Goal: Task Accomplishment & Management: Use online tool/utility

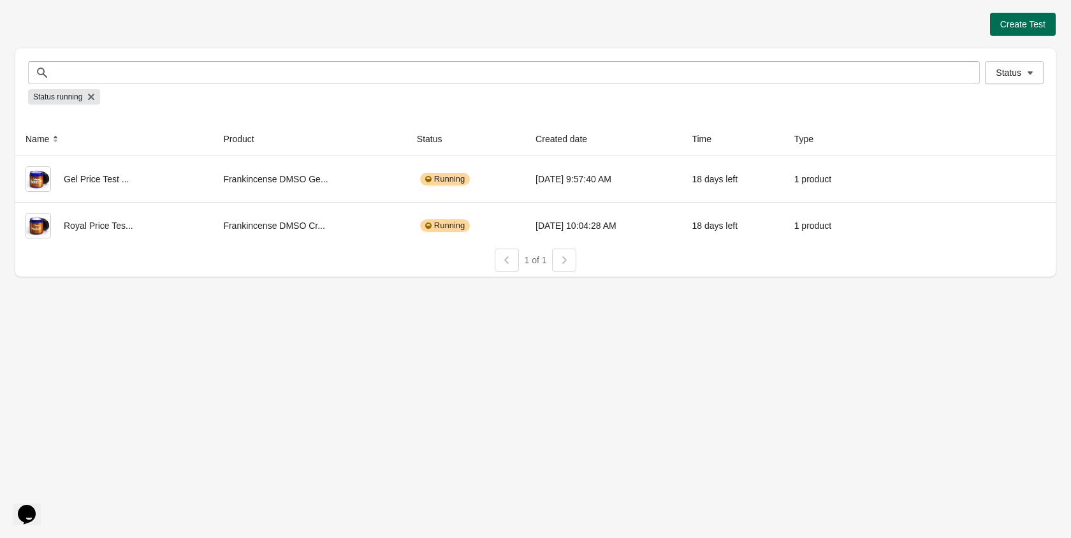
click at [1029, 19] on span "Create Test" at bounding box center [1022, 24] width 45 height 10
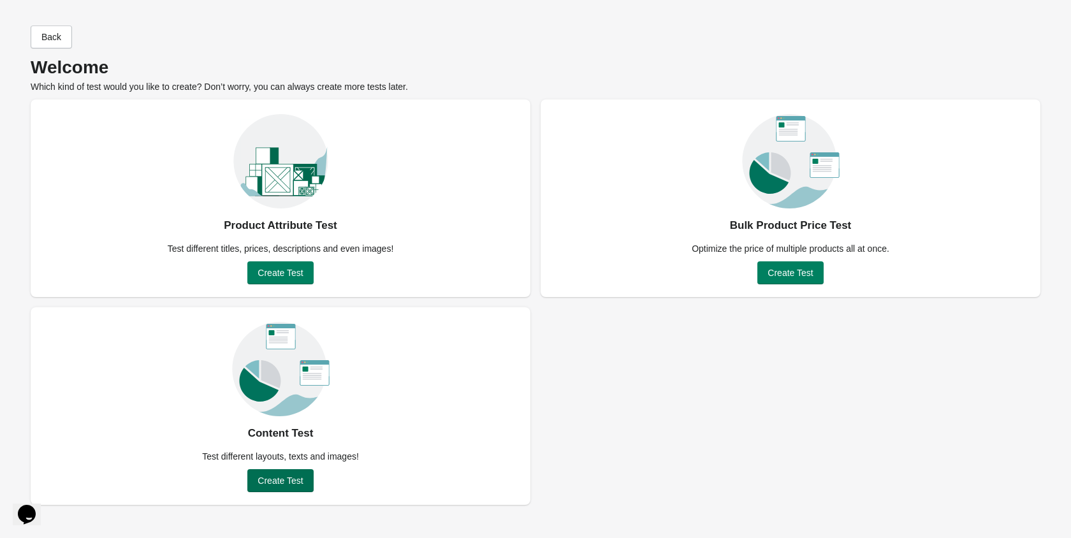
click at [293, 479] on span "Create Test" at bounding box center [279, 480] width 45 height 10
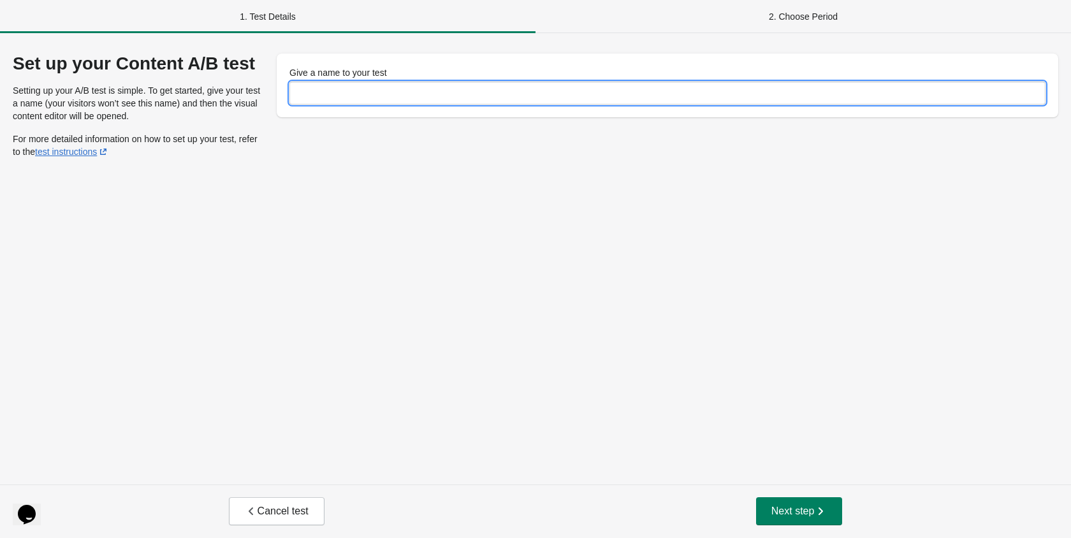
click at [352, 93] on input "Give a name to your test" at bounding box center [667, 93] width 756 height 23
type input "****"
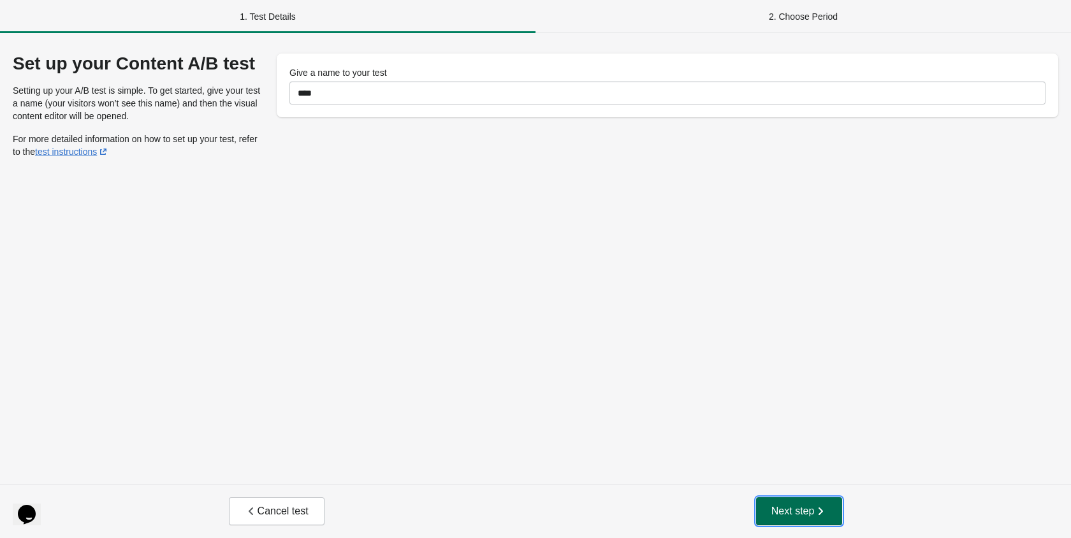
click at [771, 519] on button "Next step" at bounding box center [799, 511] width 87 height 28
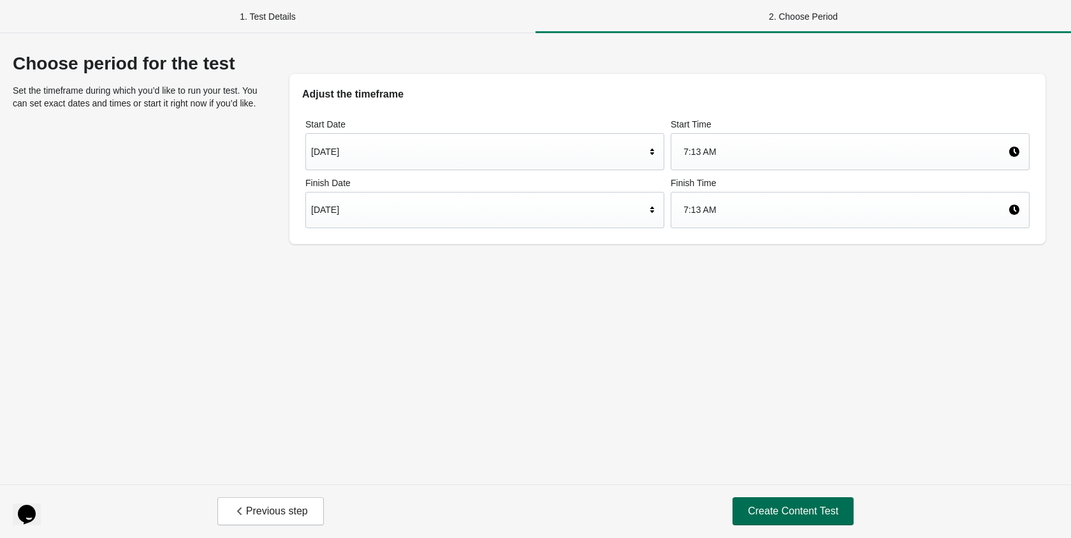
click at [772, 514] on span "Create Content Test" at bounding box center [793, 511] width 90 height 13
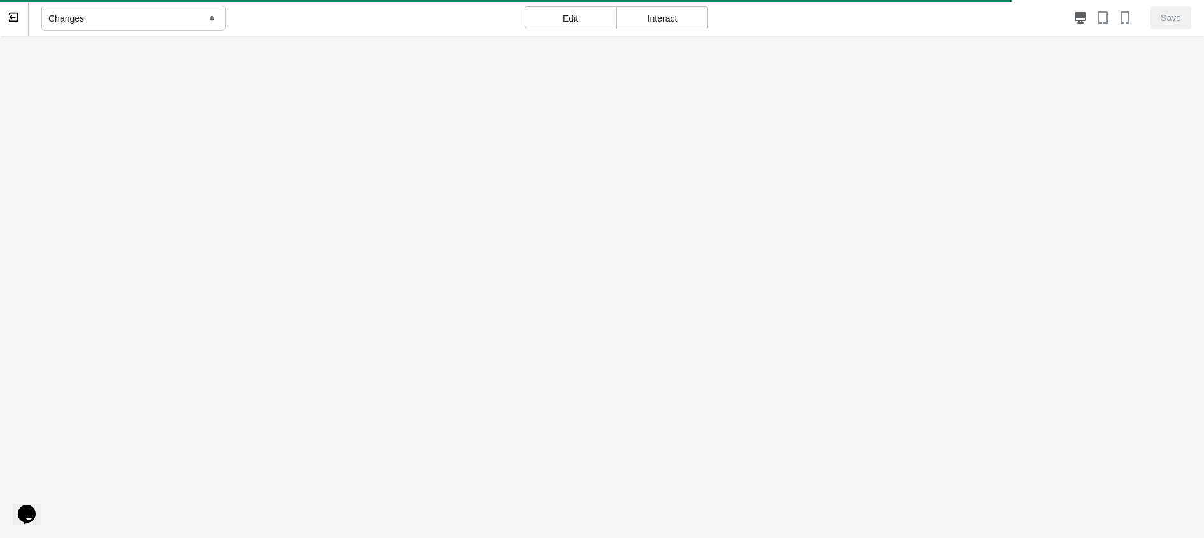
click at [674, 17] on div "Interact" at bounding box center [662, 17] width 92 height 23
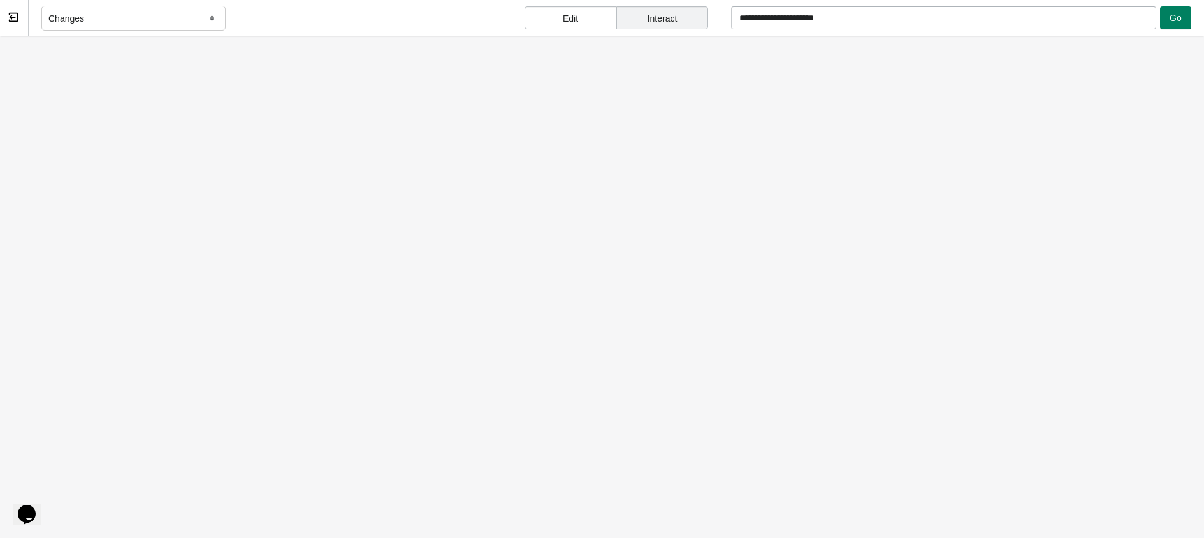
scroll to position [82, 0]
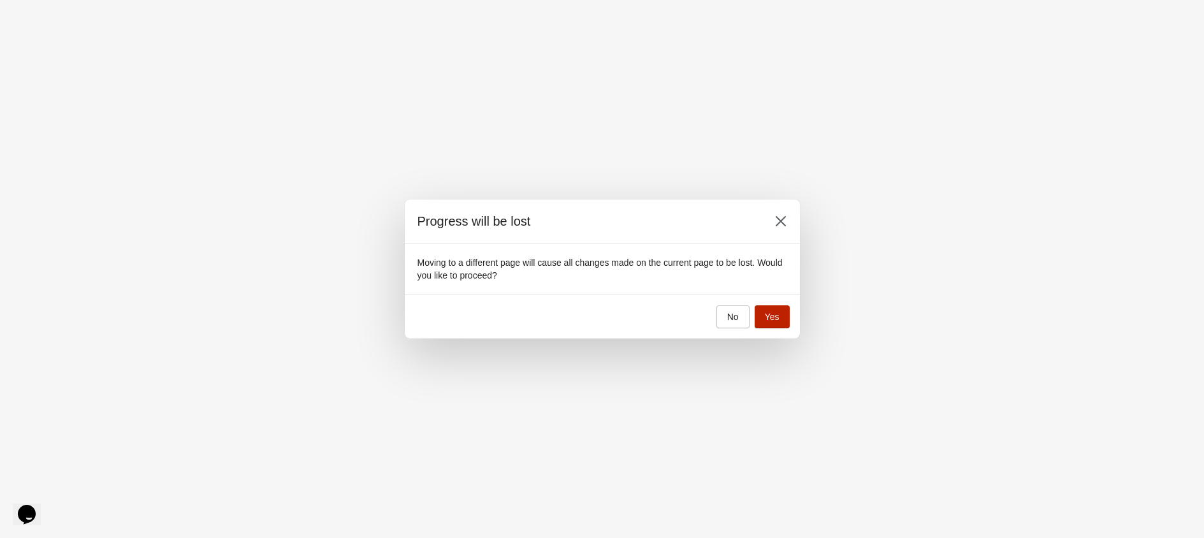
click at [763, 313] on button "Yes" at bounding box center [772, 316] width 35 height 23
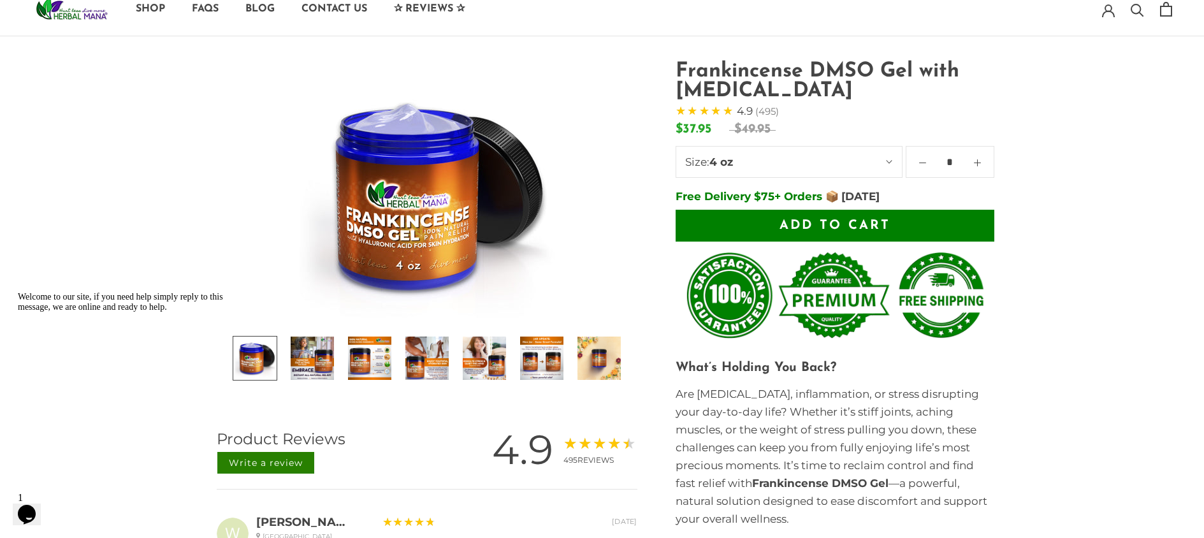
scroll to position [0, 0]
click at [975, 236] on button "Add to cart" at bounding box center [834, 226] width 319 height 32
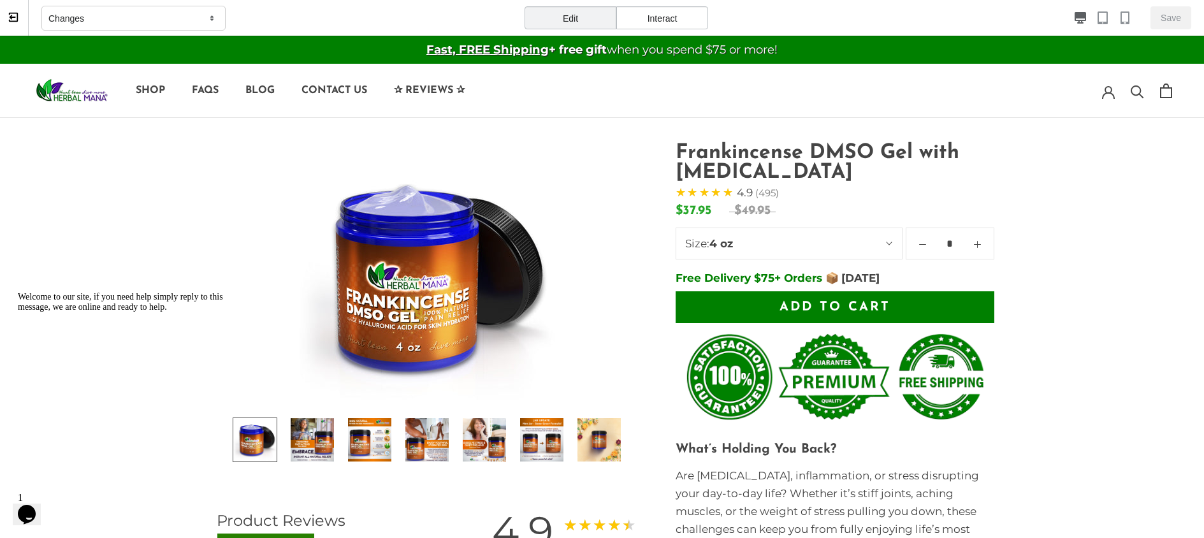
click at [661, 23] on div "Interact" at bounding box center [662, 17] width 92 height 23
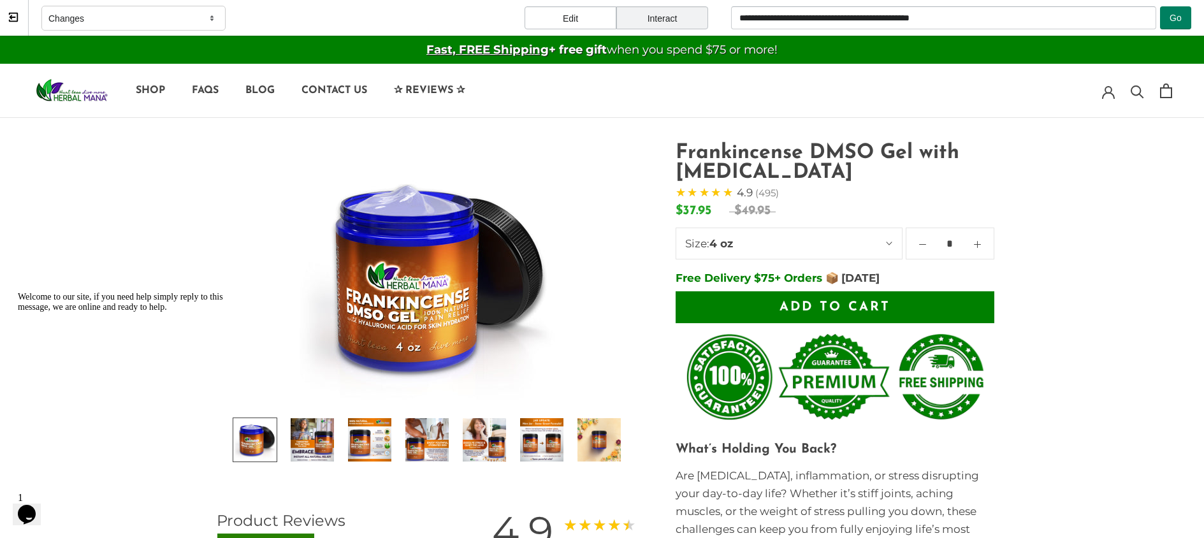
click at [755, 303] on button "Add to cart" at bounding box center [834, 307] width 319 height 32
click at [950, 310] on button "Add to cart" at bounding box center [834, 307] width 319 height 32
click at [950, 321] on button "Add to cart" at bounding box center [834, 307] width 319 height 32
click at [988, 319] on button "Add to cart" at bounding box center [834, 307] width 319 height 32
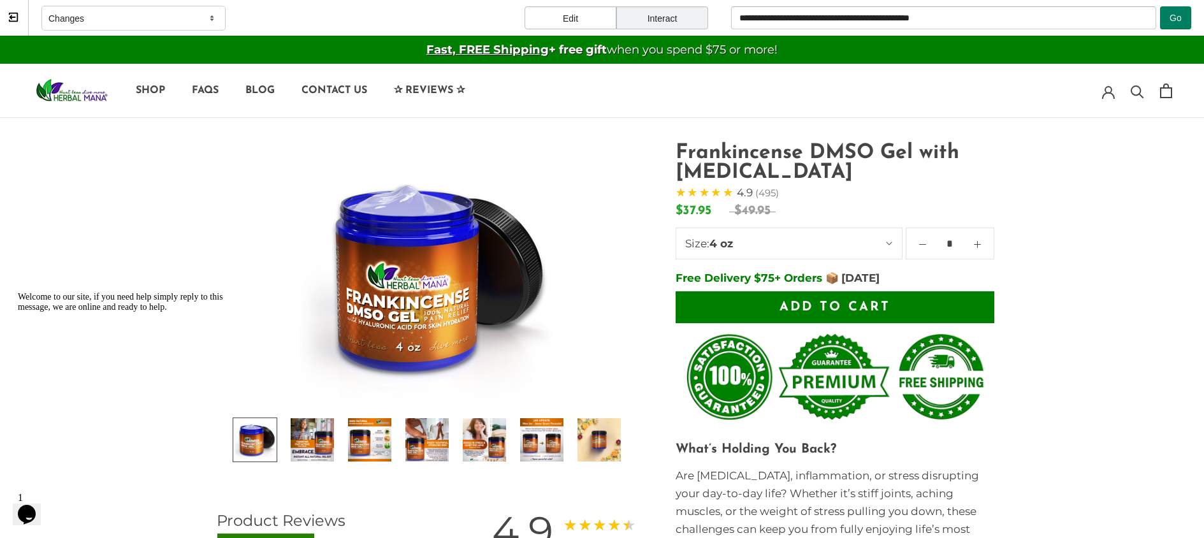
click at [988, 296] on button "Add to cart" at bounding box center [834, 307] width 319 height 32
click at [851, 303] on span "Add to cart" at bounding box center [834, 307] width 111 height 13
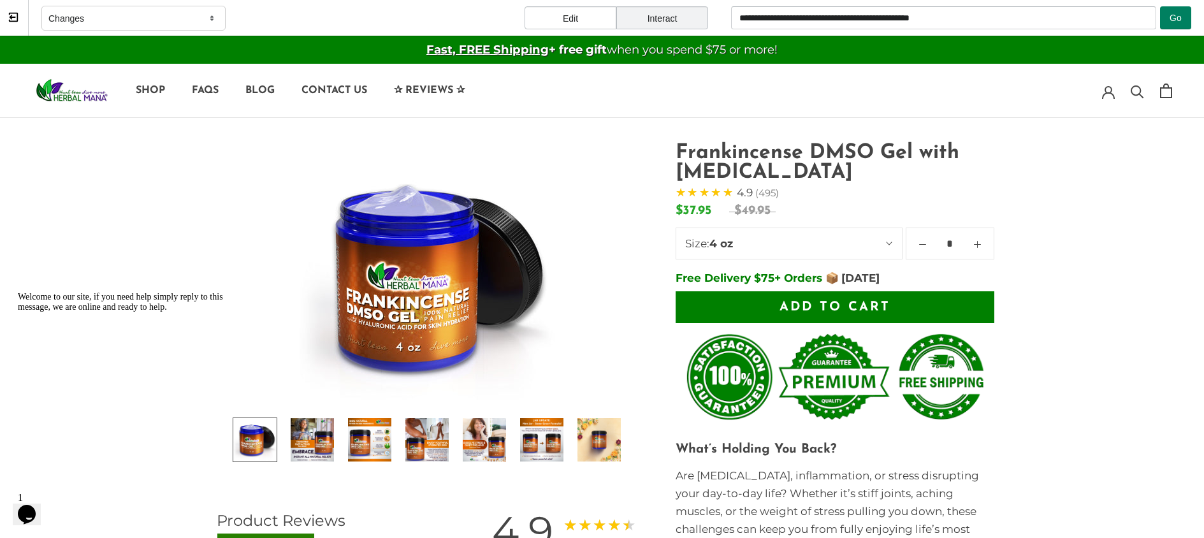
click at [851, 303] on span "Add to cart" at bounding box center [834, 307] width 111 height 13
click at [1070, 93] on link at bounding box center [1166, 90] width 12 height 15
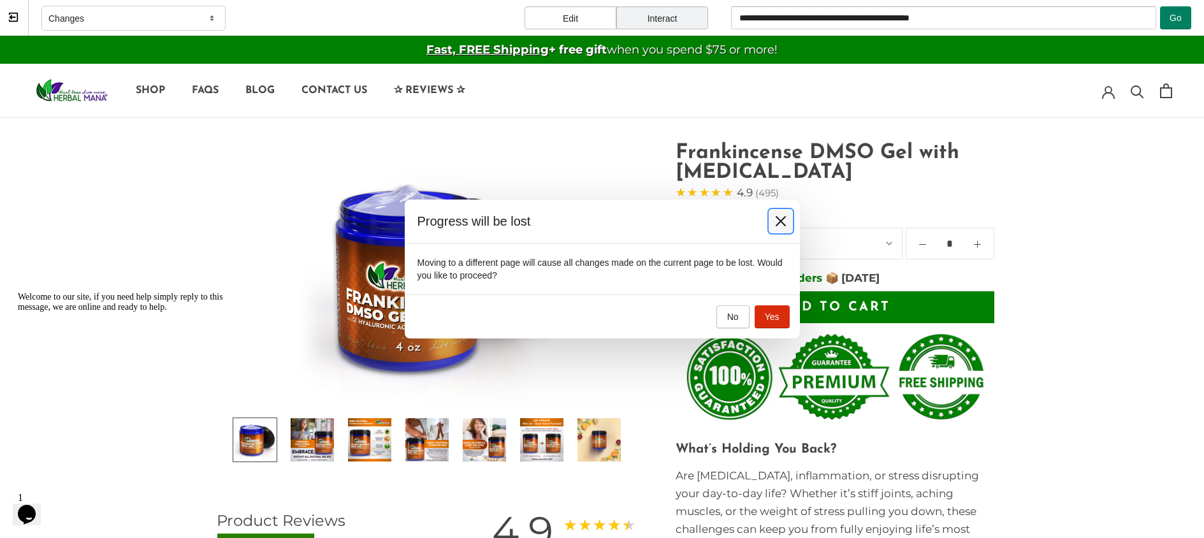
click at [787, 220] on button at bounding box center [780, 221] width 23 height 23
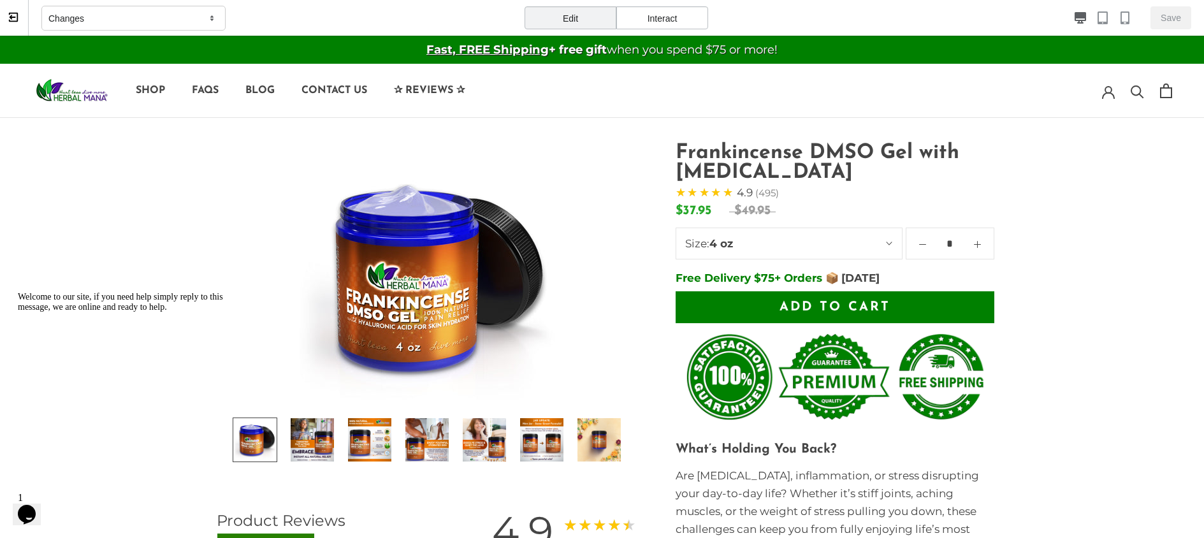
click at [673, 24] on div "Interact" at bounding box center [662, 17] width 92 height 23
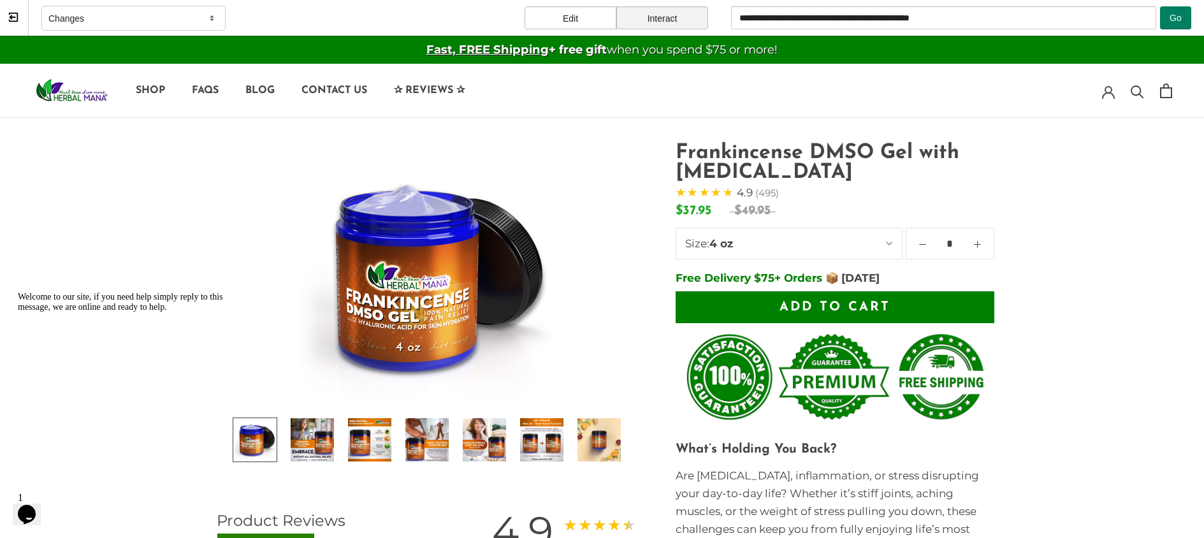
click at [730, 307] on button "Add to cart" at bounding box center [834, 307] width 319 height 32
click at [825, 301] on span "Add to cart" at bounding box center [834, 307] width 111 height 13
click at [979, 319] on button "Add to cart" at bounding box center [834, 307] width 319 height 32
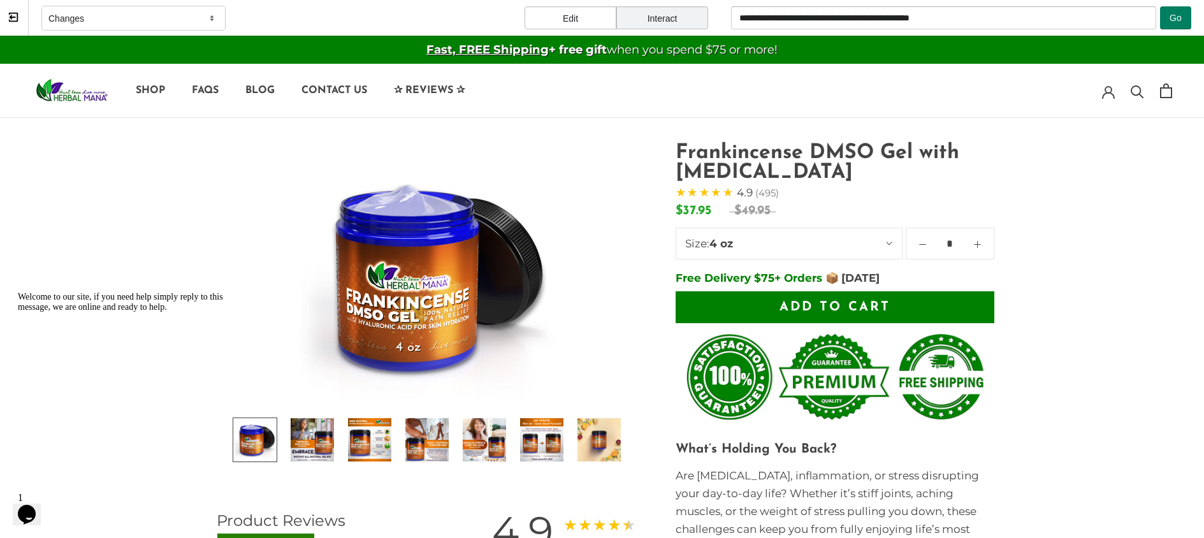
click at [697, 20] on div "Interact" at bounding box center [662, 17] width 92 height 23
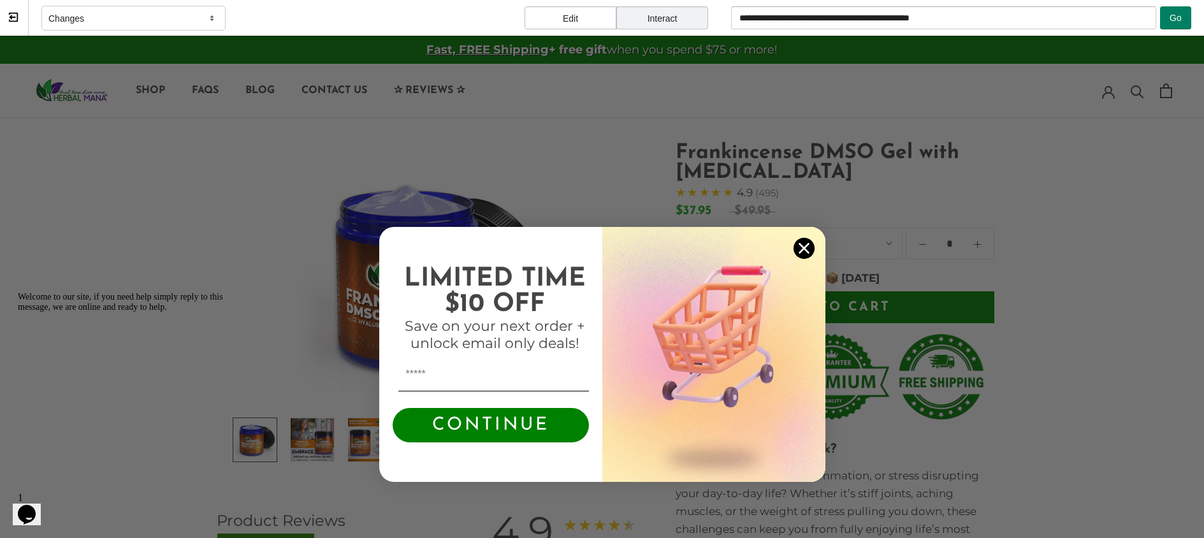
click at [805, 248] on circle "Close dialog" at bounding box center [803, 248] width 21 height 21
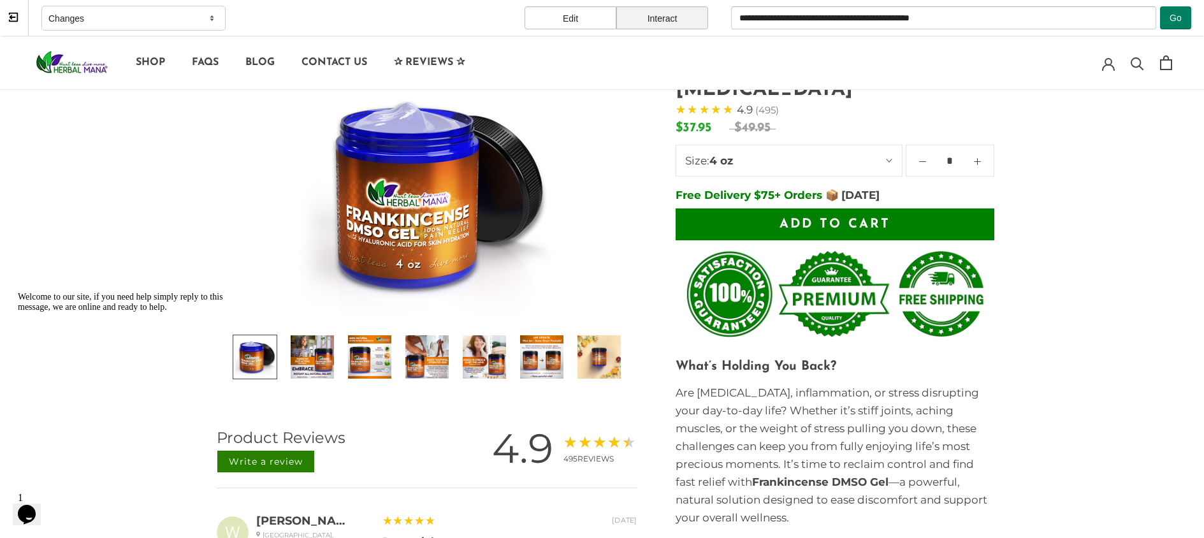
scroll to position [64, 0]
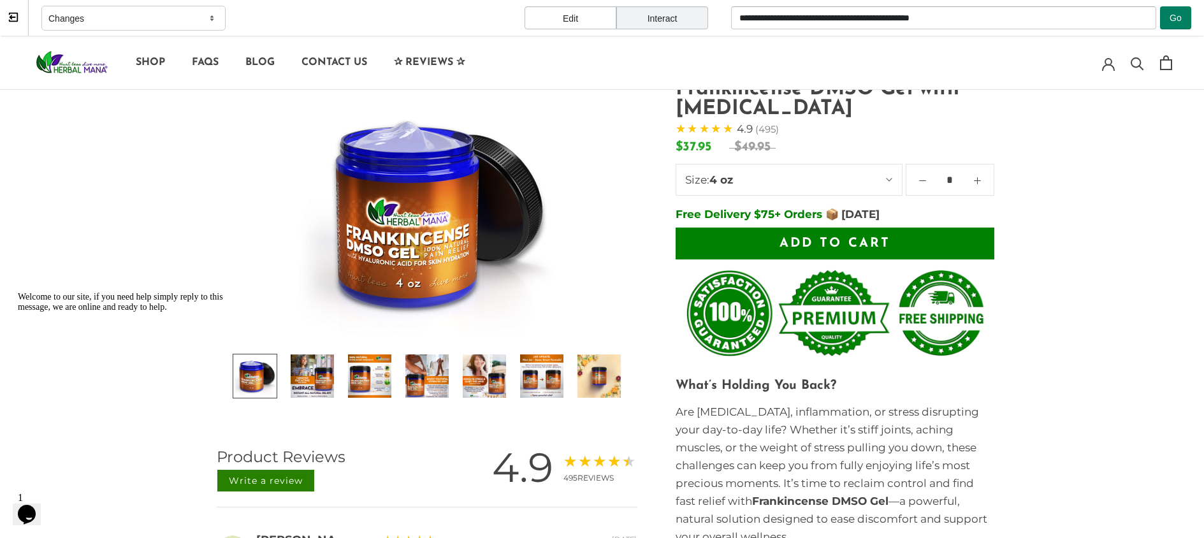
click at [832, 239] on span "Add to cart" at bounding box center [834, 243] width 111 height 13
click at [834, 246] on span "Add to cart" at bounding box center [834, 243] width 111 height 13
drag, startPoint x: 805, startPoint y: 242, endPoint x: 770, endPoint y: 242, distance: 34.4
click at [770, 242] on button "Add to cart" at bounding box center [834, 244] width 319 height 32
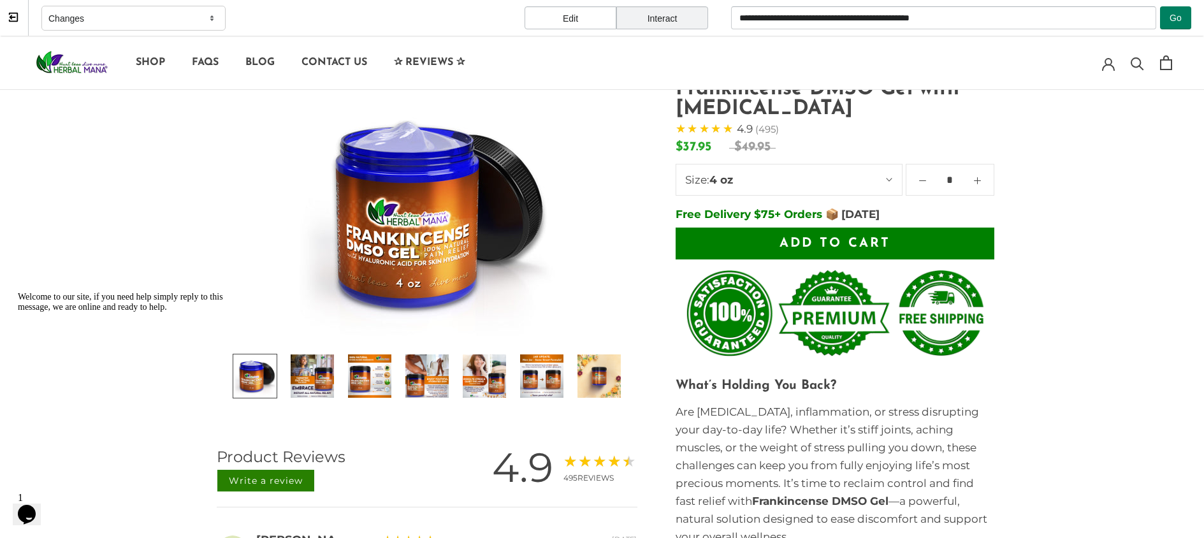
click at [29, 505] on icon "Chat widget" at bounding box center [27, 514] width 18 height 19
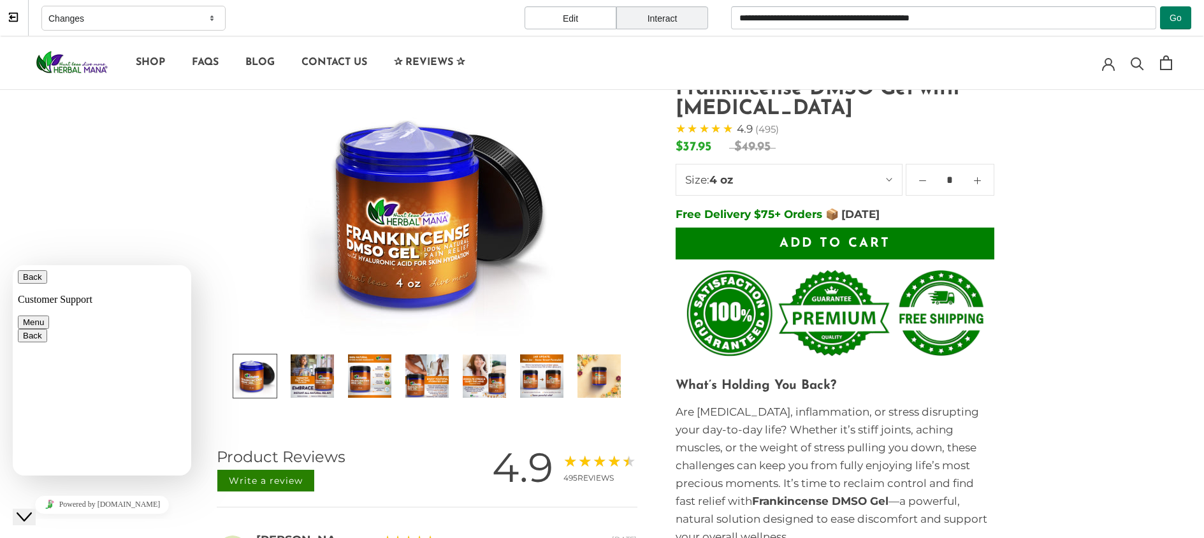
type textarea "**********"
click at [1070, 68] on link at bounding box center [1166, 62] width 12 height 15
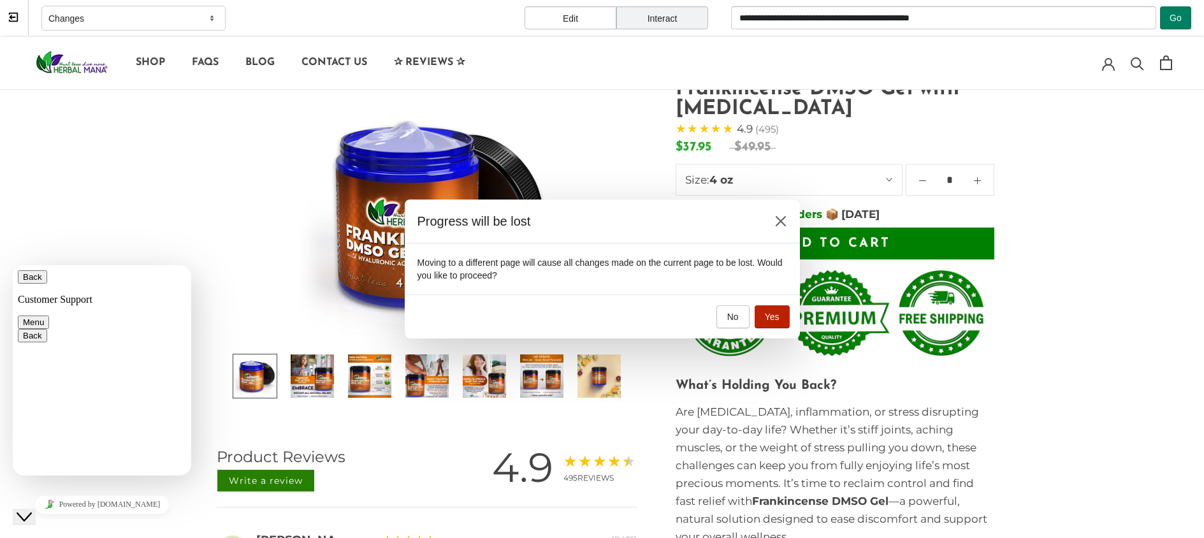
click at [777, 316] on span "Yes" at bounding box center [772, 317] width 15 height 10
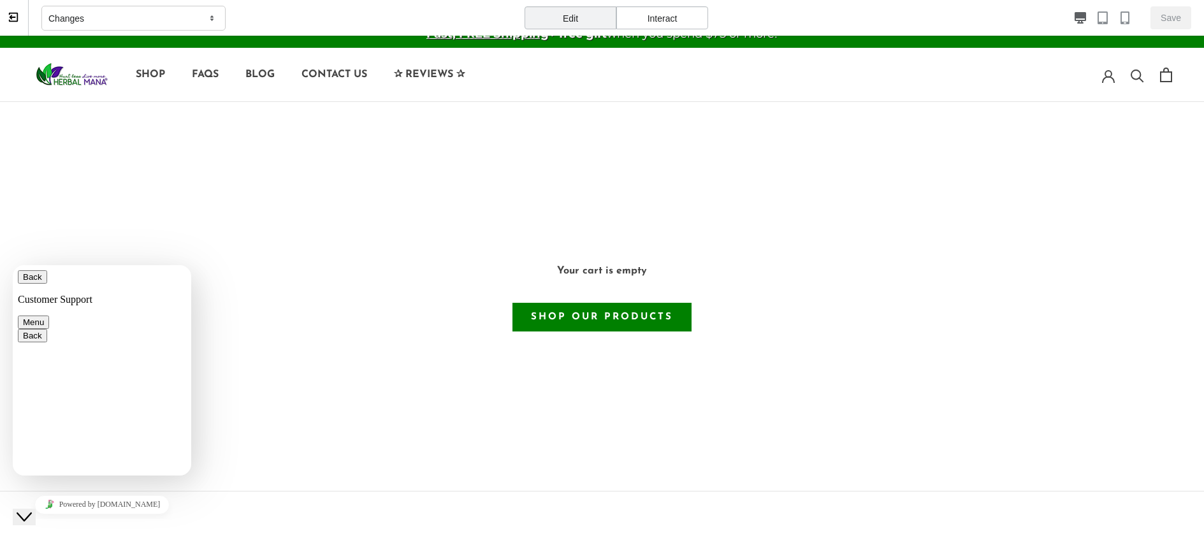
scroll to position [0, 0]
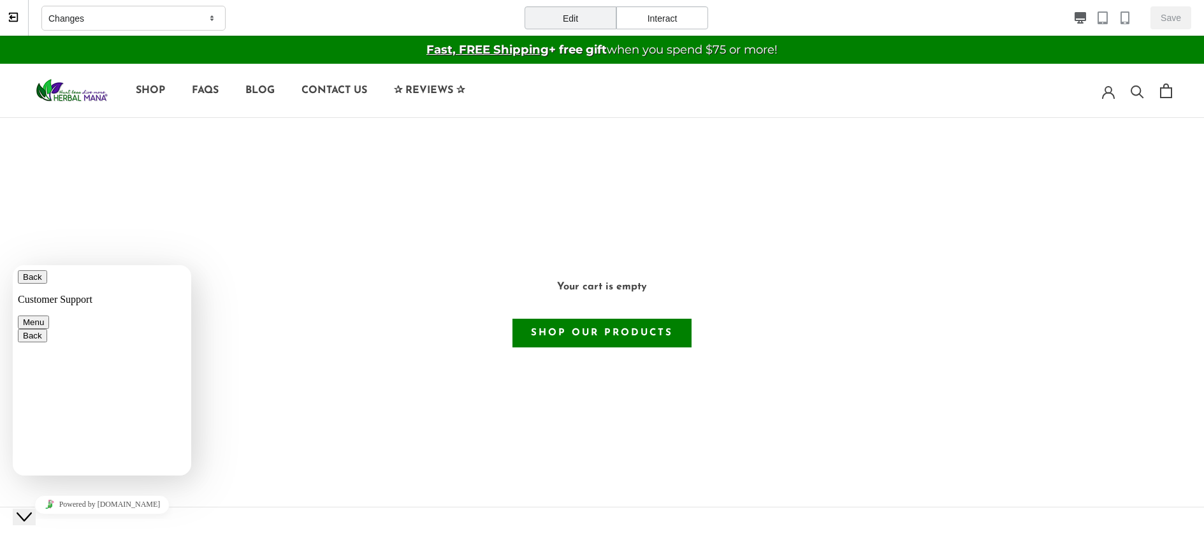
click at [630, 16] on div "Interact" at bounding box center [662, 17] width 92 height 23
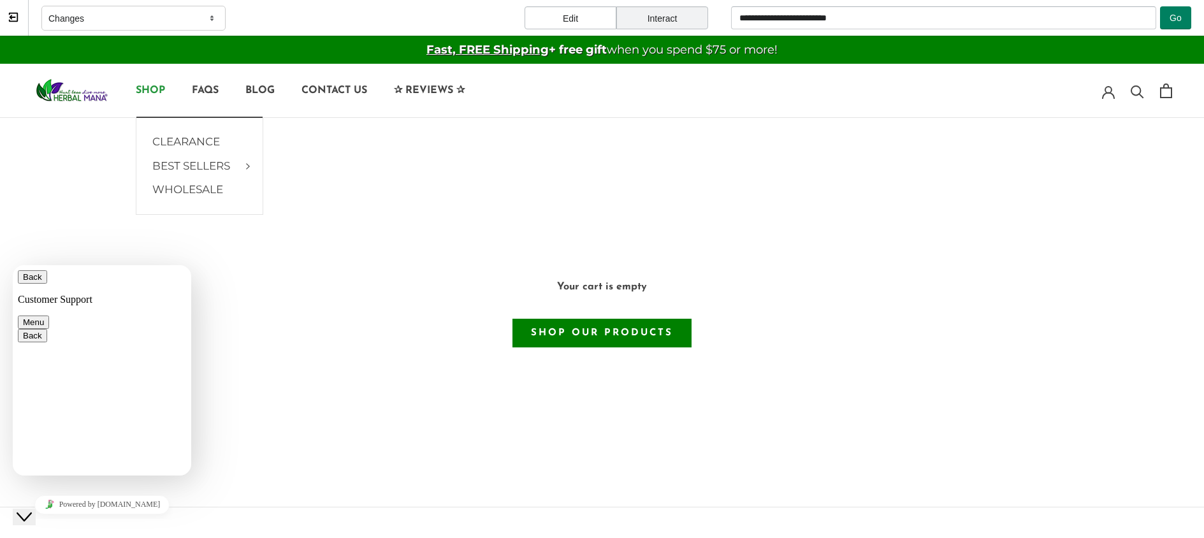
click at [146, 86] on link "SHOP" at bounding box center [150, 90] width 29 height 10
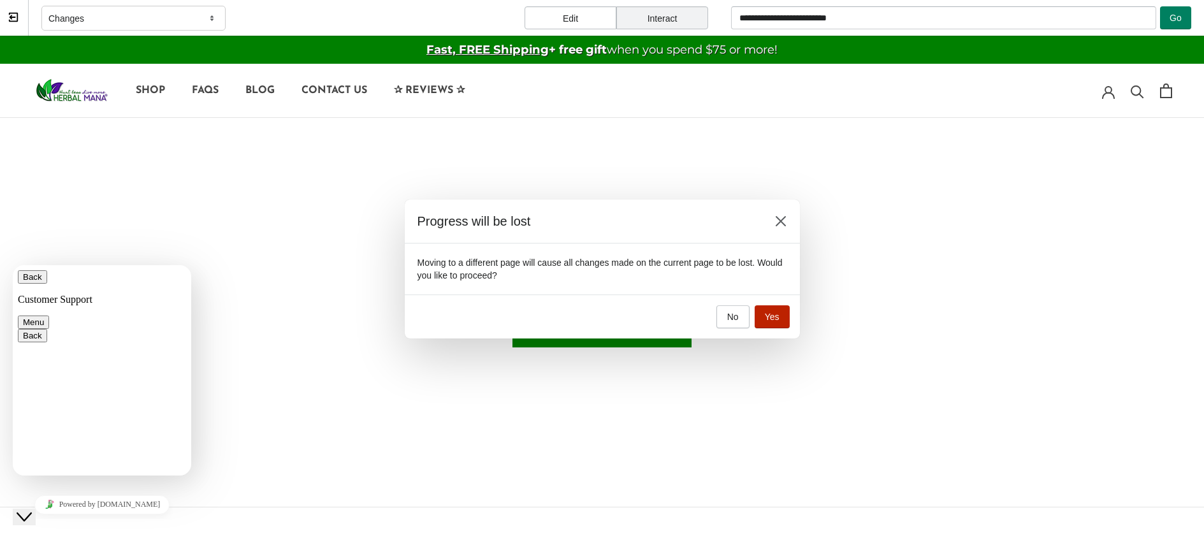
click at [781, 318] on button "Yes" at bounding box center [772, 316] width 35 height 23
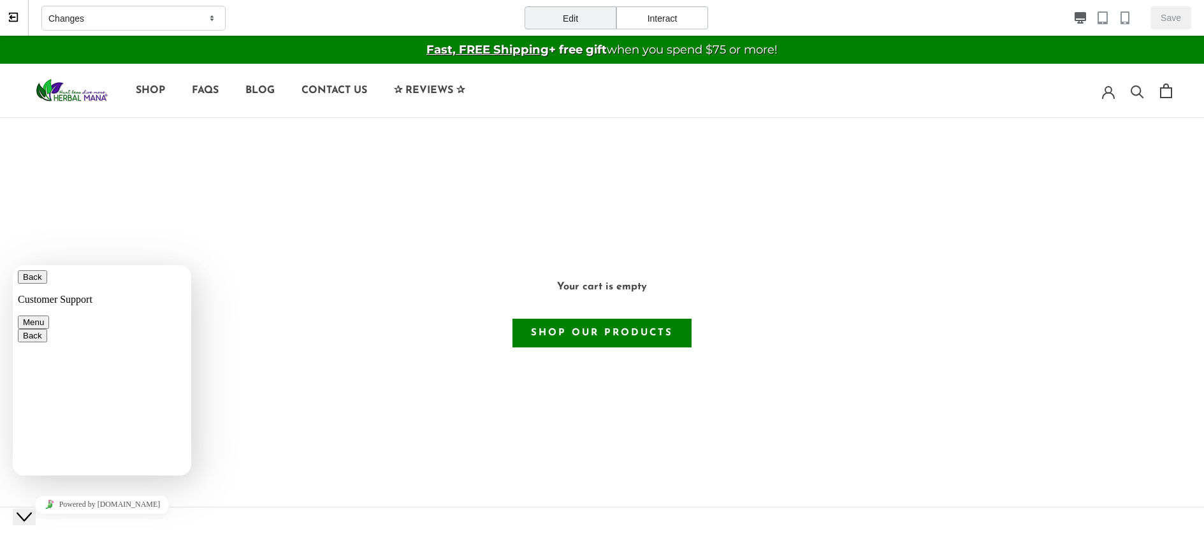
click at [670, 17] on div "Interact" at bounding box center [662, 17] width 92 height 23
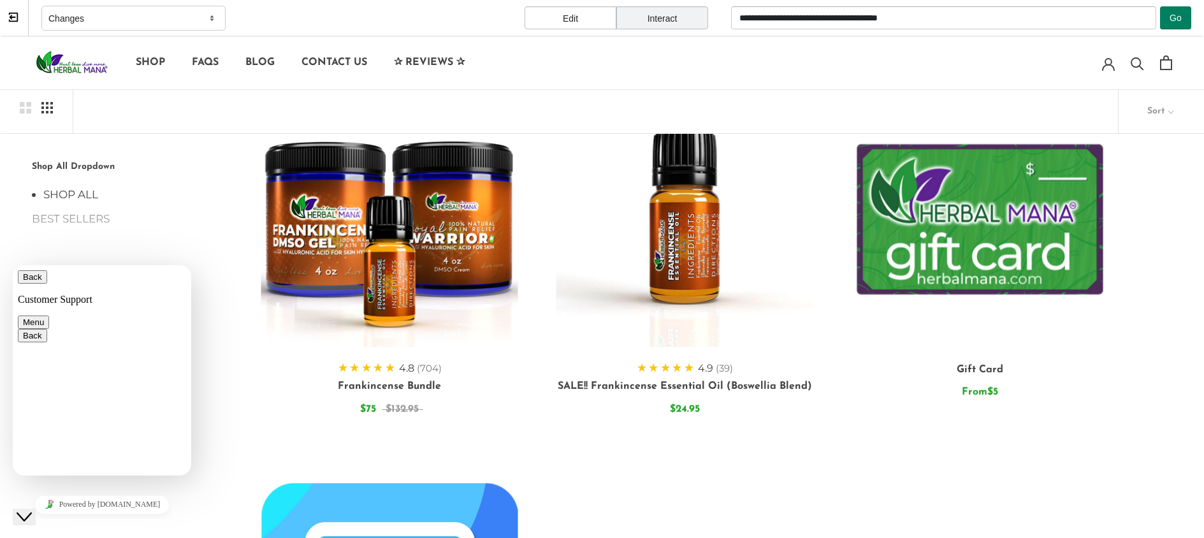
scroll to position [574, 0]
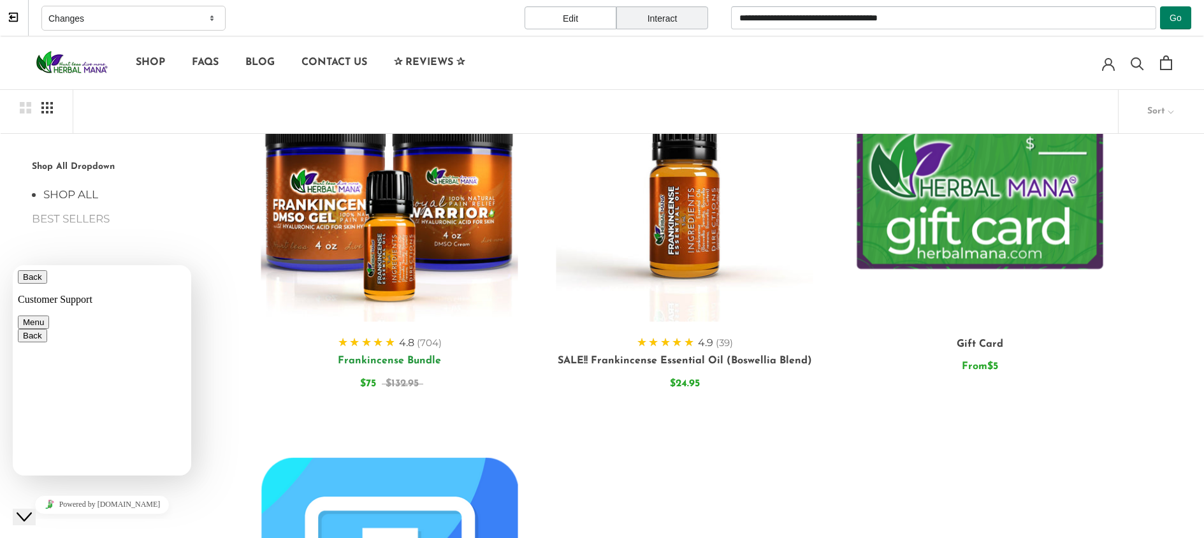
click at [422, 356] on link "Frankincense Bundle" at bounding box center [389, 361] width 103 height 10
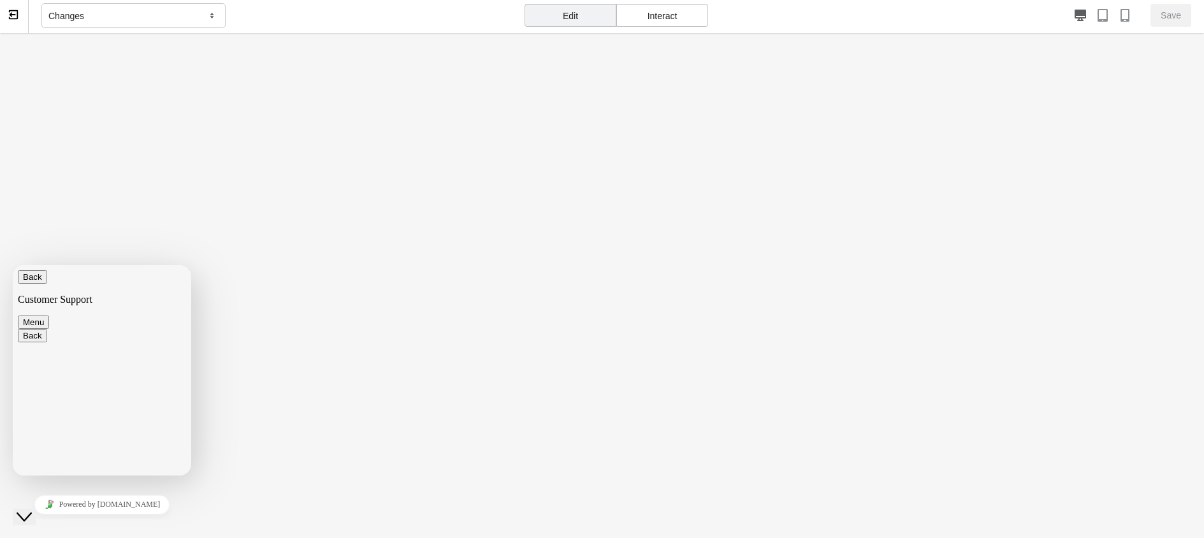
scroll to position [0, 0]
click at [660, 18] on div "Interact" at bounding box center [662, 17] width 92 height 23
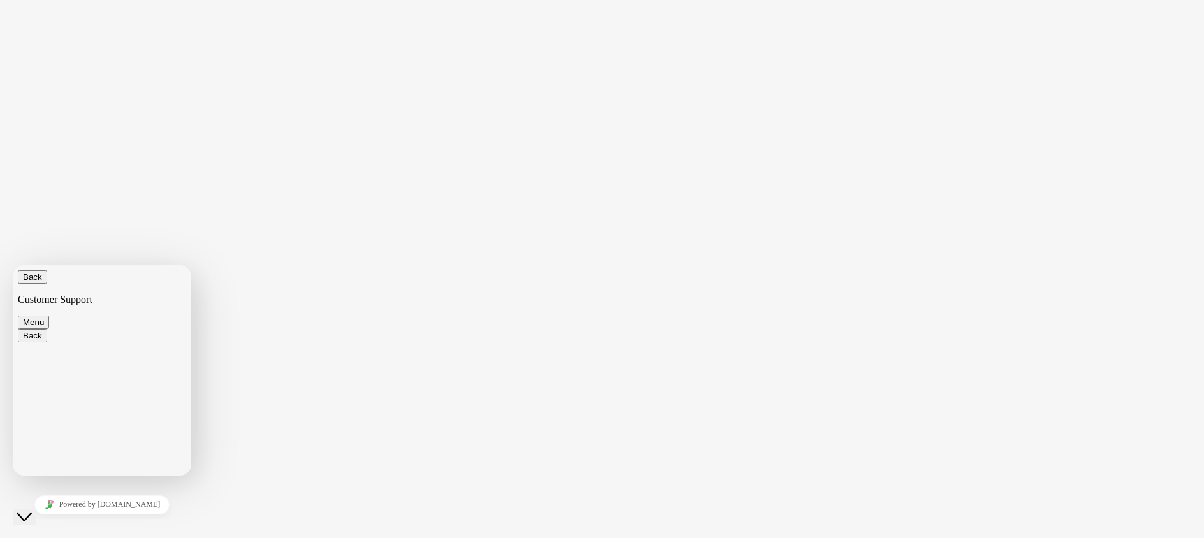
type textarea "**********"
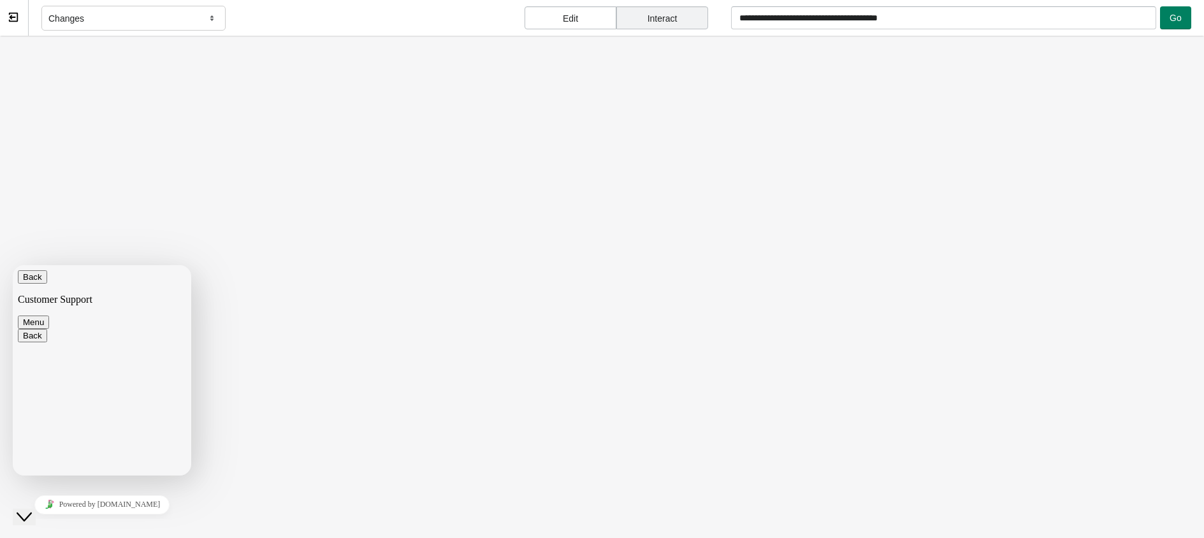
click at [558, 115] on body at bounding box center [602, 354] width 1204 height 637
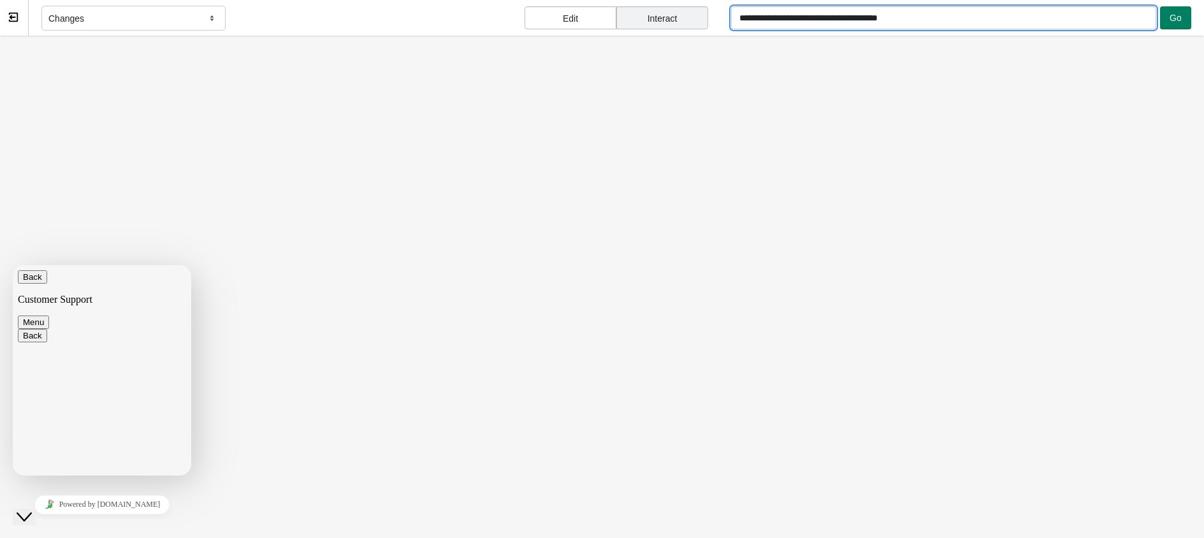
click at [863, 15] on input "**********" at bounding box center [943, 17] width 424 height 23
drag, startPoint x: 838, startPoint y: 16, endPoint x: 937, endPoint y: 10, distance: 99.6
click at [937, 10] on input "**********" at bounding box center [943, 17] width 424 height 23
type input "**********"
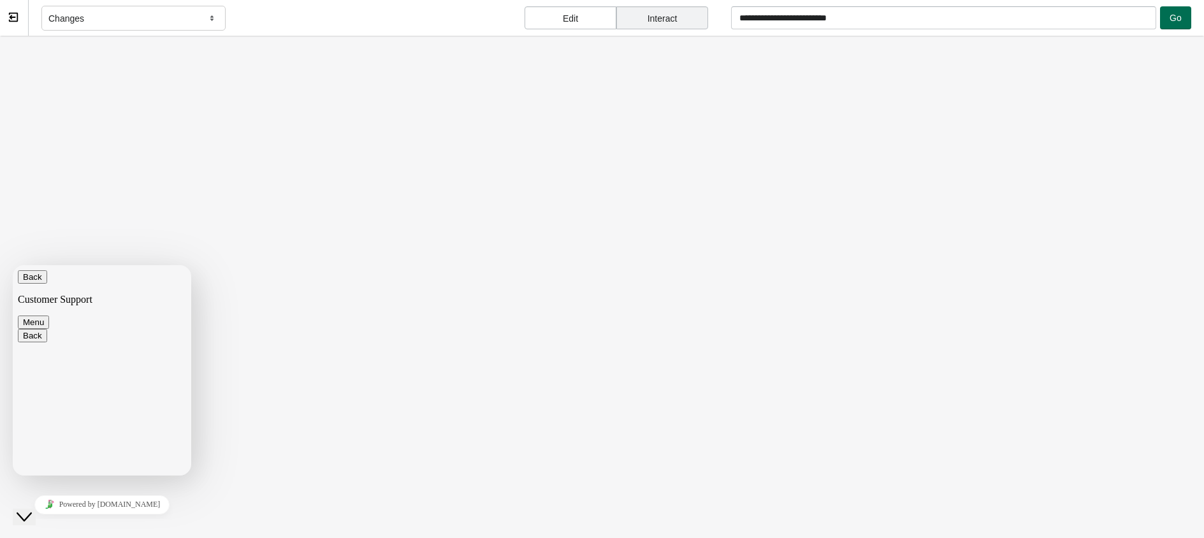
click at [1070, 18] on span "Go" at bounding box center [1175, 18] width 12 height 10
click at [157, 11] on div "Changes" at bounding box center [133, 18] width 184 height 25
click at [651, 7] on div "Interact" at bounding box center [662, 17] width 92 height 23
click at [641, 18] on div "Interact" at bounding box center [662, 17] width 92 height 23
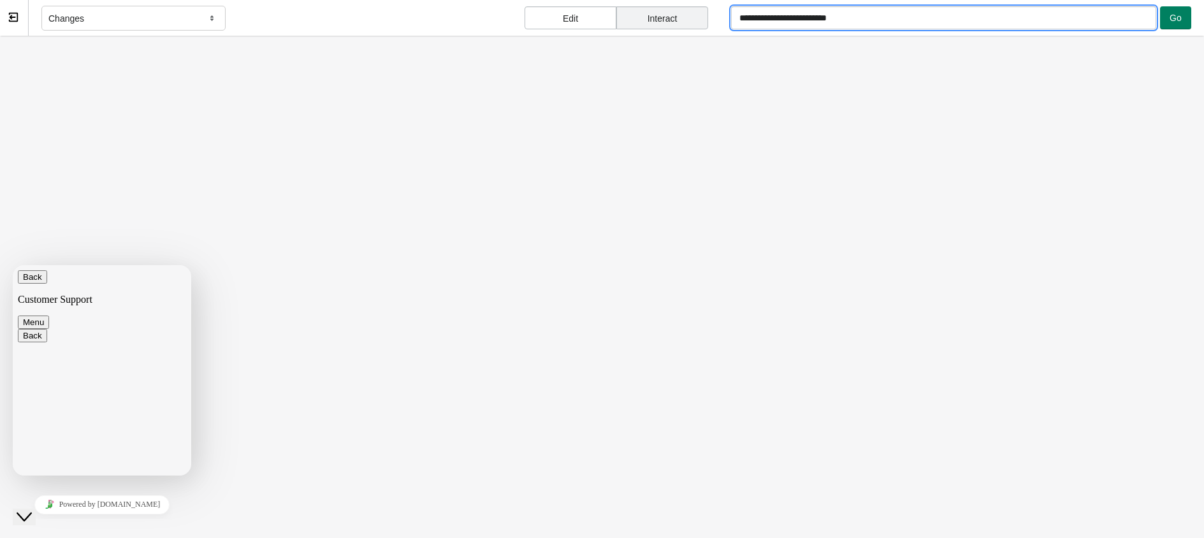
drag, startPoint x: 839, startPoint y: 24, endPoint x: 896, endPoint y: 16, distance: 57.9
click at [893, 16] on input "**********" at bounding box center [943, 17] width 424 height 23
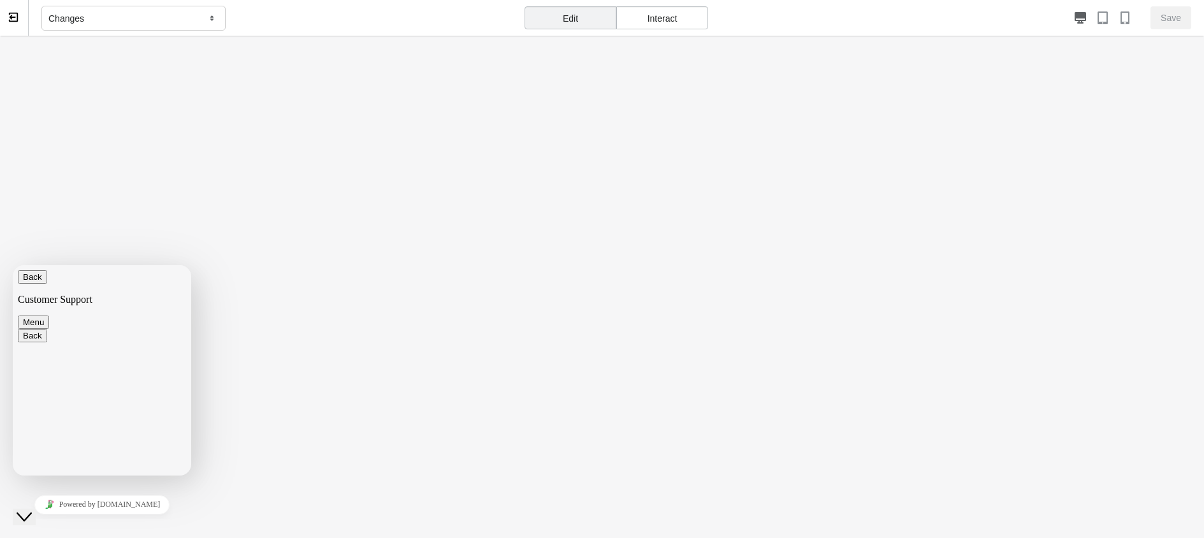
click at [693, 15] on div "Interact" at bounding box center [662, 17] width 92 height 23
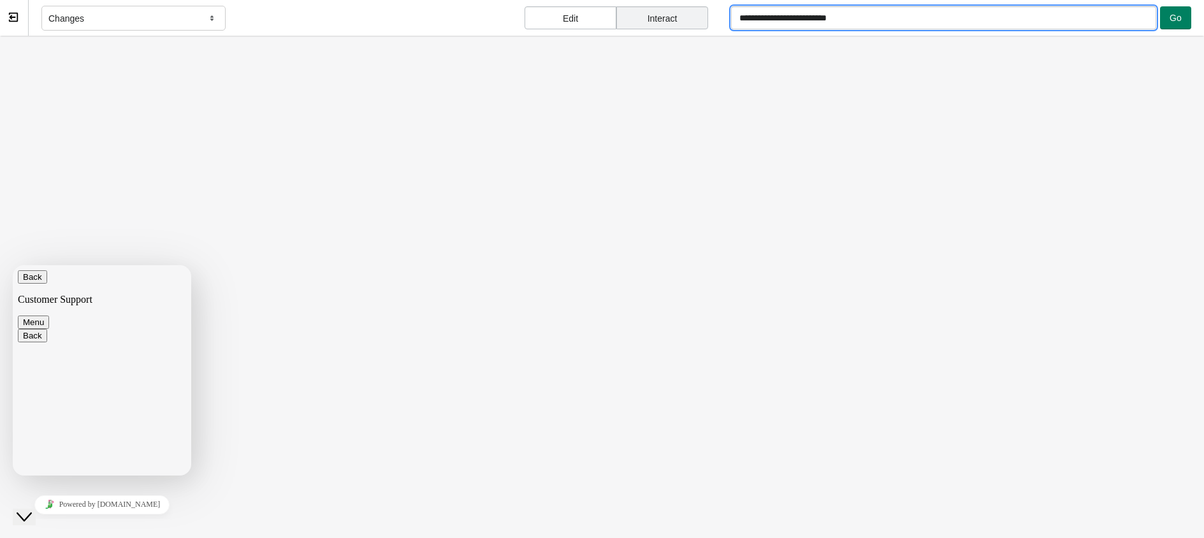
drag, startPoint x: 834, startPoint y: 18, endPoint x: 892, endPoint y: 16, distance: 58.0
click at [892, 16] on input "**********" at bounding box center [943, 17] width 424 height 23
click at [913, 55] on body at bounding box center [602, 354] width 1204 height 637
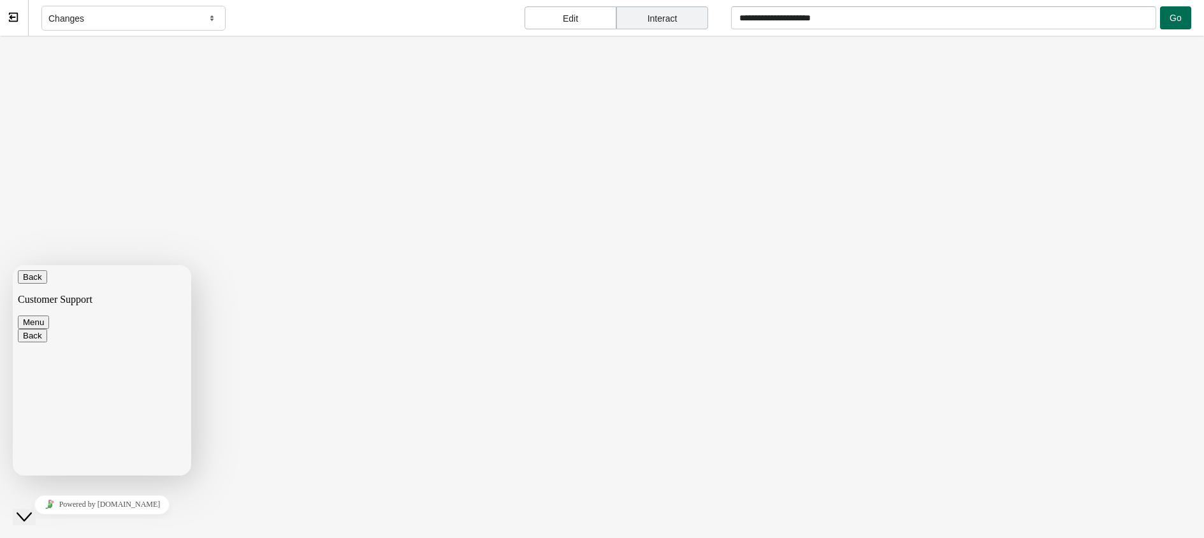
click at [1070, 18] on button "Go" at bounding box center [1175, 17] width 31 height 23
type input "**********"
click at [667, 11] on div "Interact" at bounding box center [662, 17] width 92 height 23
click at [87, 17] on div "Changes" at bounding box center [133, 18] width 184 height 25
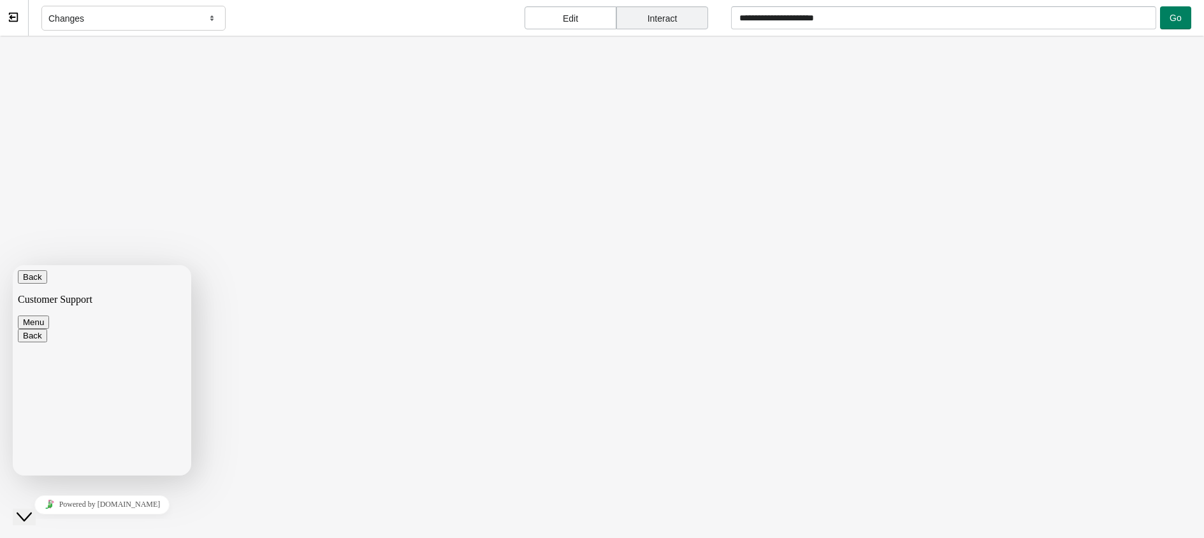
click at [32, 509] on div "Close Chat This icon closes the chat window." at bounding box center [24, 516] width 15 height 15
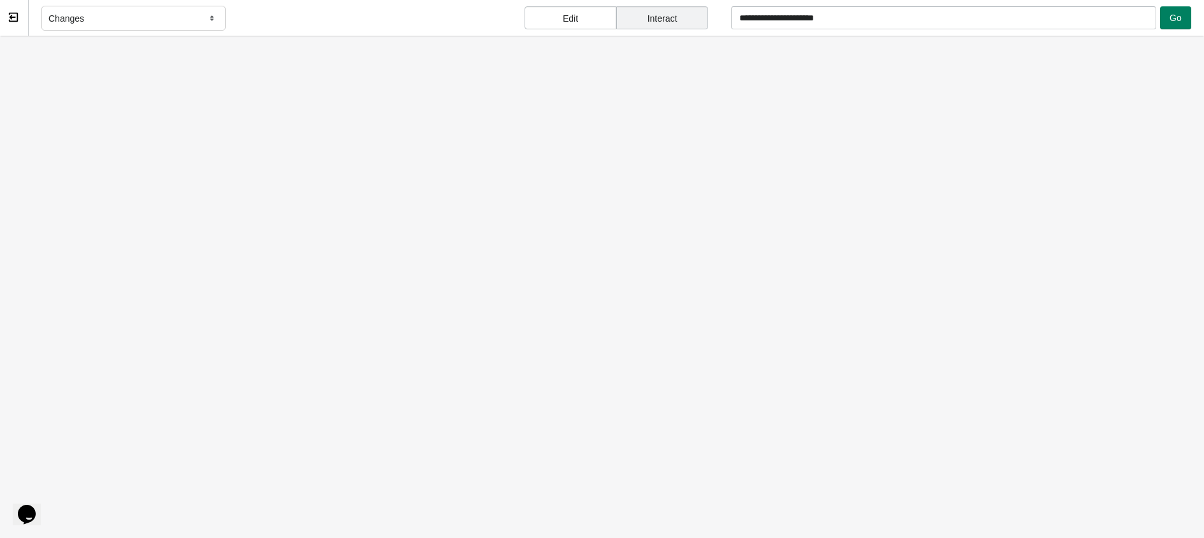
click at [587, 24] on div "Edit" at bounding box center [570, 17] width 92 height 23
click at [626, 16] on div "Interact" at bounding box center [662, 17] width 92 height 23
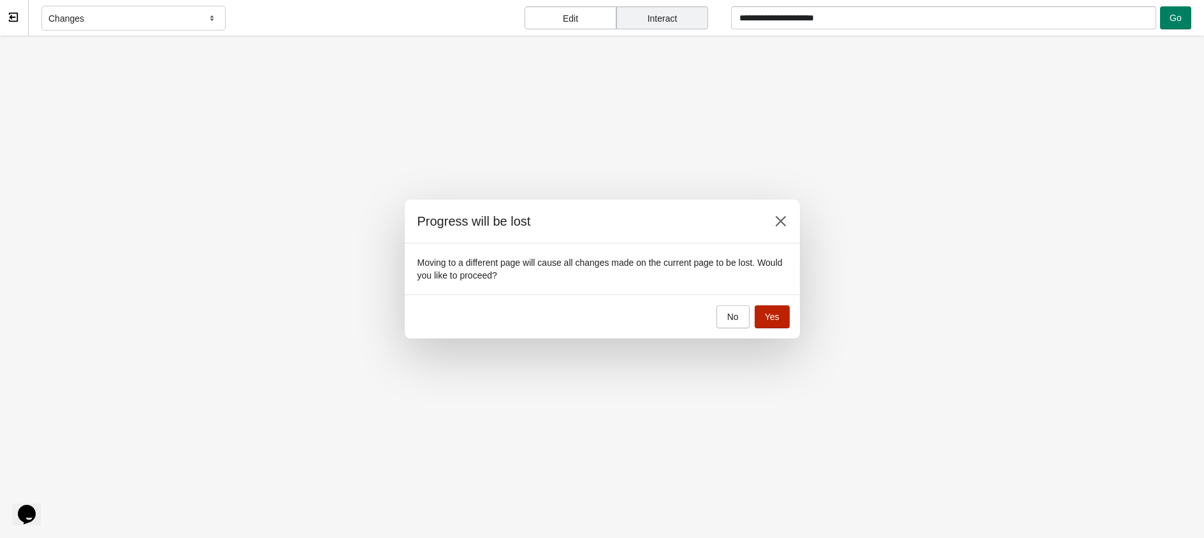
click at [781, 315] on button "Yes" at bounding box center [772, 316] width 35 height 23
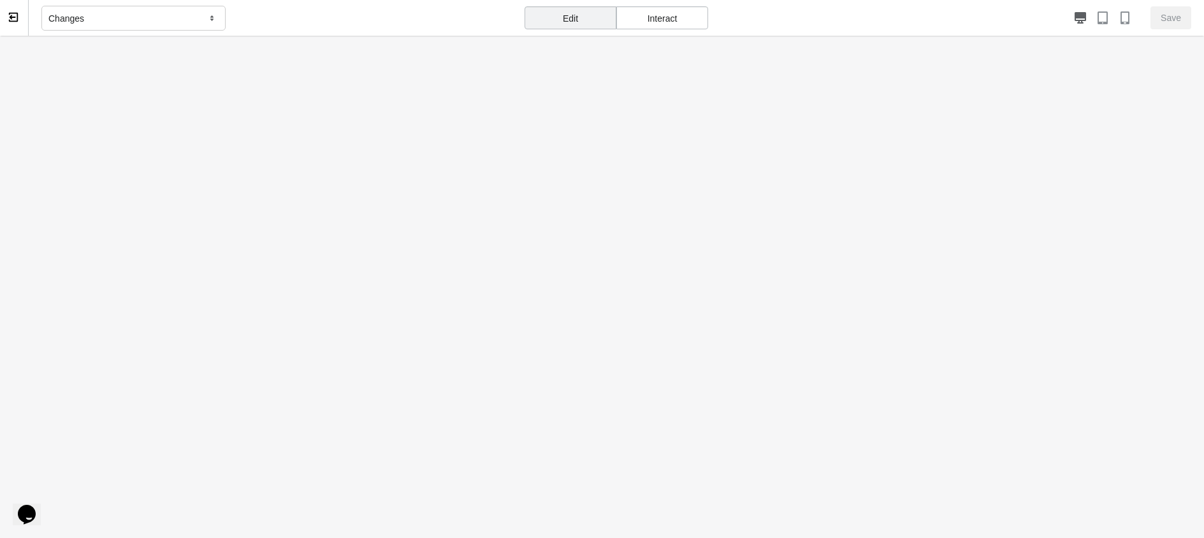
click at [664, 15] on div "Interact" at bounding box center [662, 17] width 92 height 23
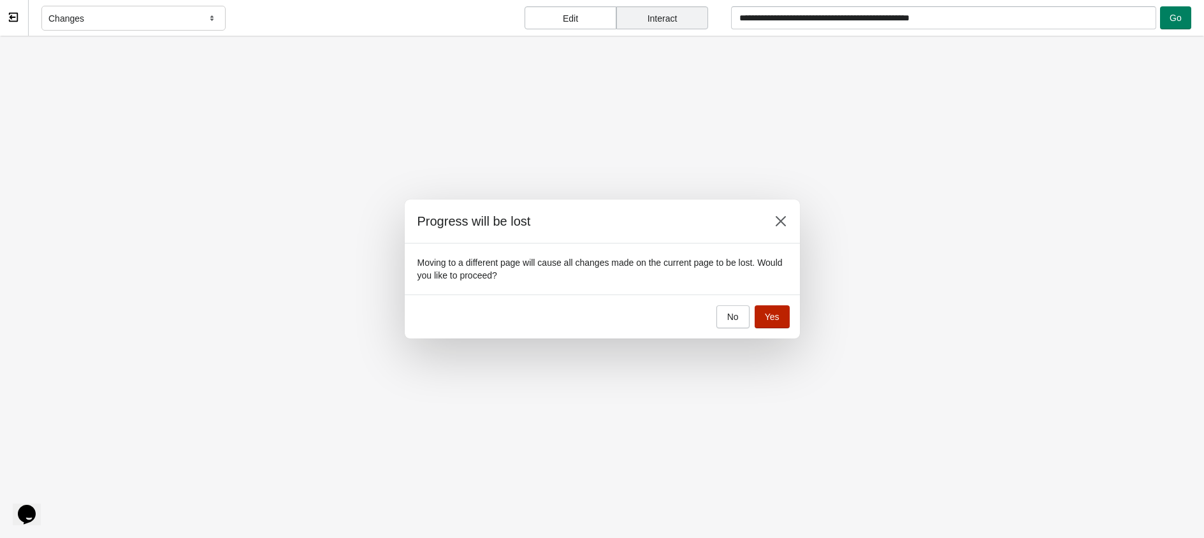
click at [769, 314] on span "Yes" at bounding box center [772, 317] width 15 height 10
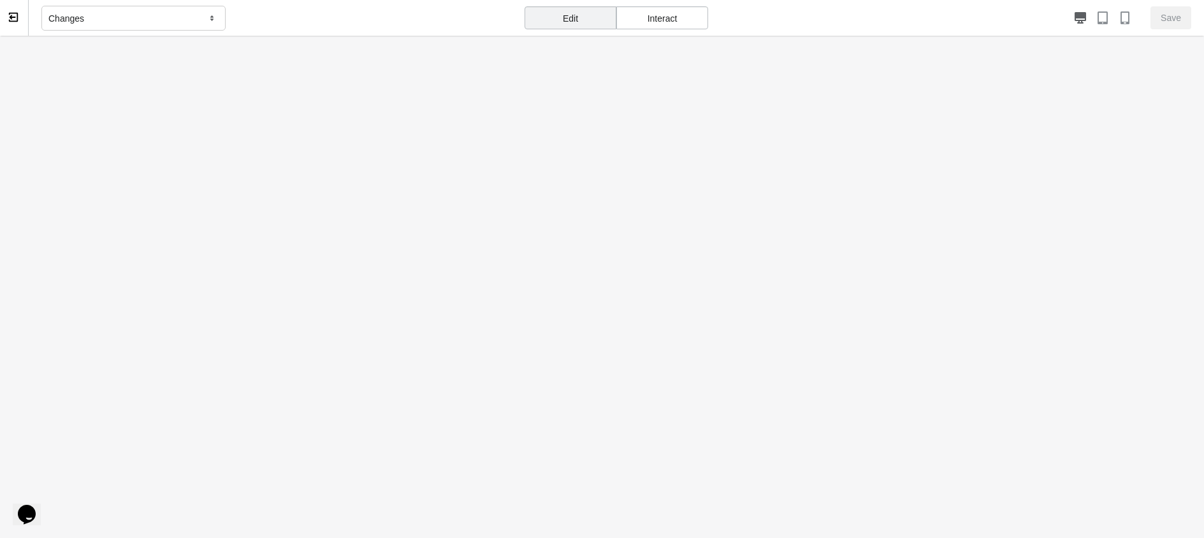
click at [681, 18] on div "Interact" at bounding box center [662, 17] width 92 height 23
click at [1070, 17] on button "Go" at bounding box center [1175, 17] width 31 height 23
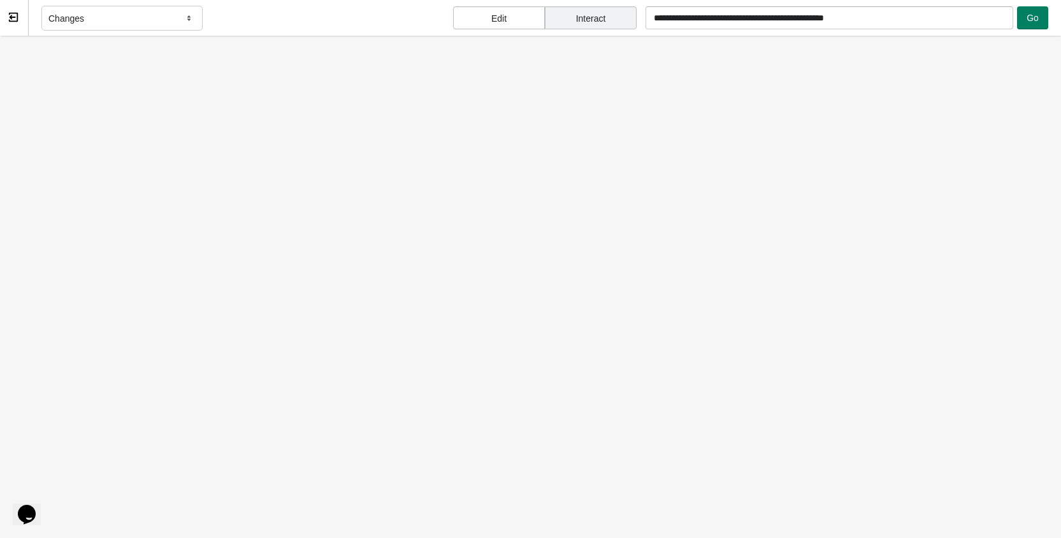
click at [16, 24] on button at bounding box center [14, 18] width 29 height 36
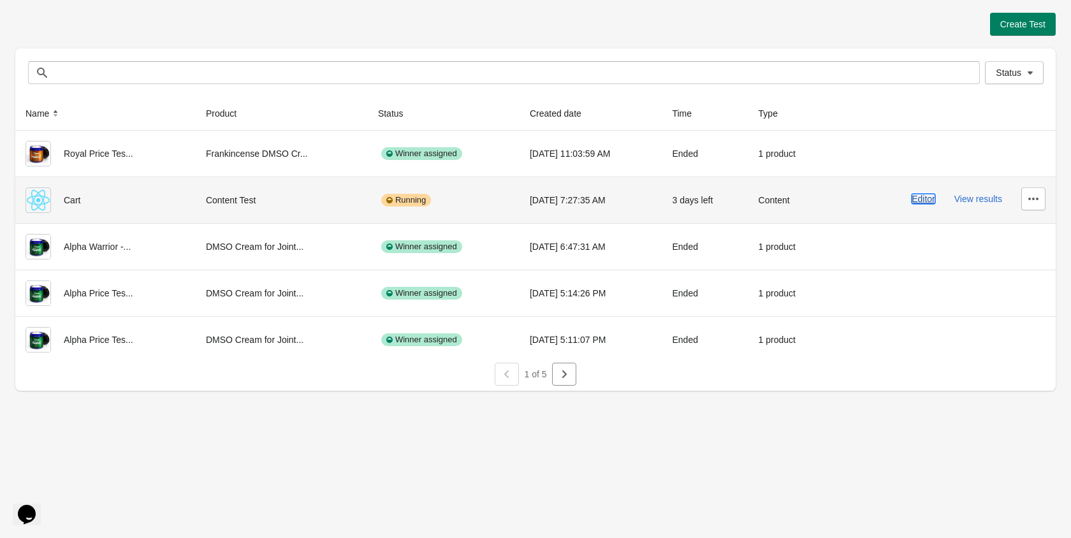
click at [925, 199] on button "Editor" at bounding box center [923, 199] width 24 height 10
